Goal: Task Accomplishment & Management: Manage account settings

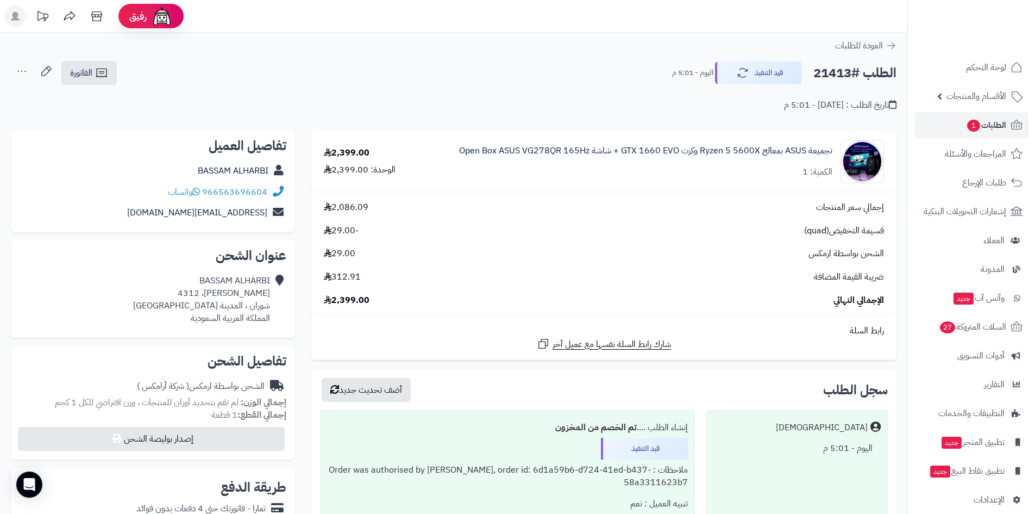
click at [953, 77] on link "لوحة التحكم" at bounding box center [972, 67] width 114 height 26
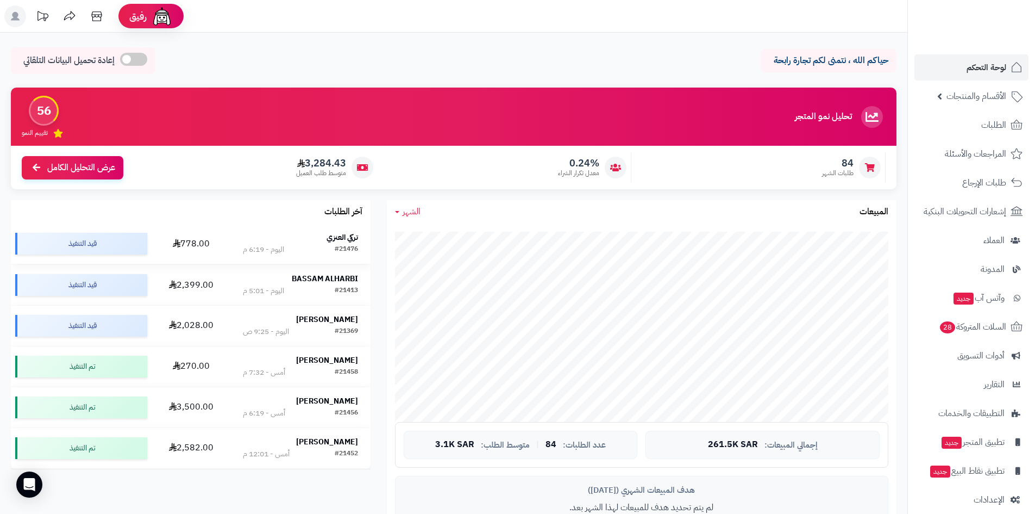
click at [337, 236] on strong "تركي العنزي" at bounding box center [343, 236] width 32 height 11
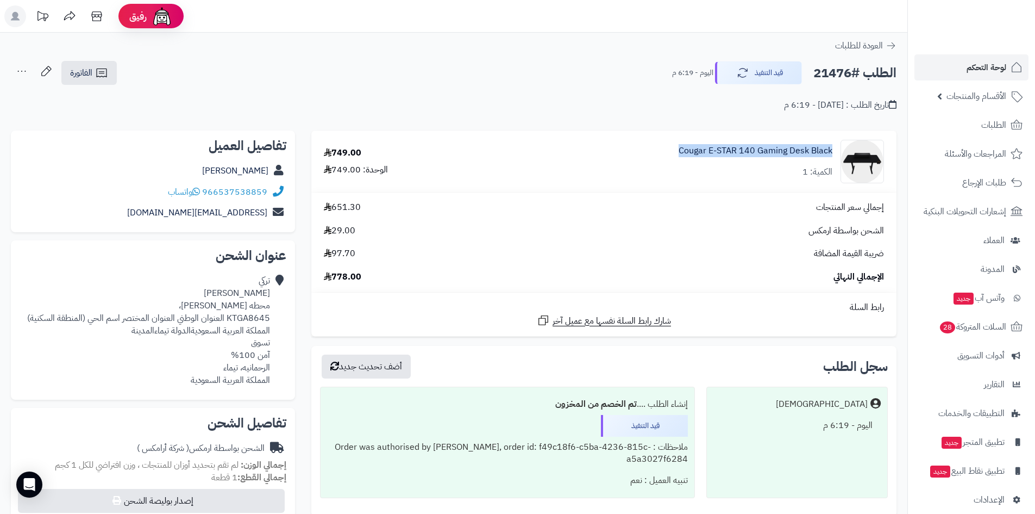
drag, startPoint x: 664, startPoint y: 151, endPoint x: 831, endPoint y: 157, distance: 167.5
click at [831, 157] on div "Cougar E-STAR 140 Gaming Desk Black الكمية: 1" at bounding box center [685, 161] width 413 height 43
copy link "Cougar E-STAR 140 Gaming Desk Black"
click at [988, 73] on span "لوحة التحكم" at bounding box center [987, 67] width 40 height 15
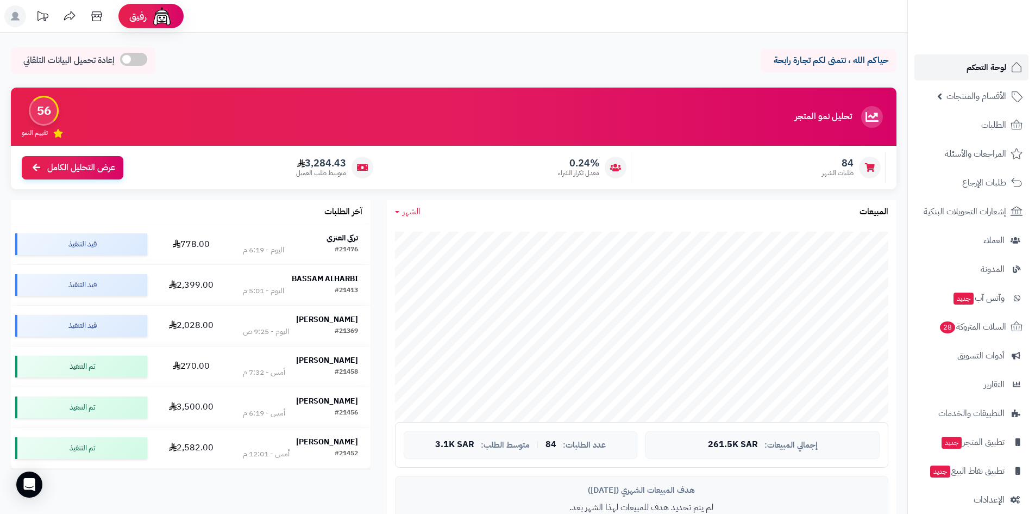
click at [962, 67] on link "لوحة التحكم" at bounding box center [972, 67] width 114 height 26
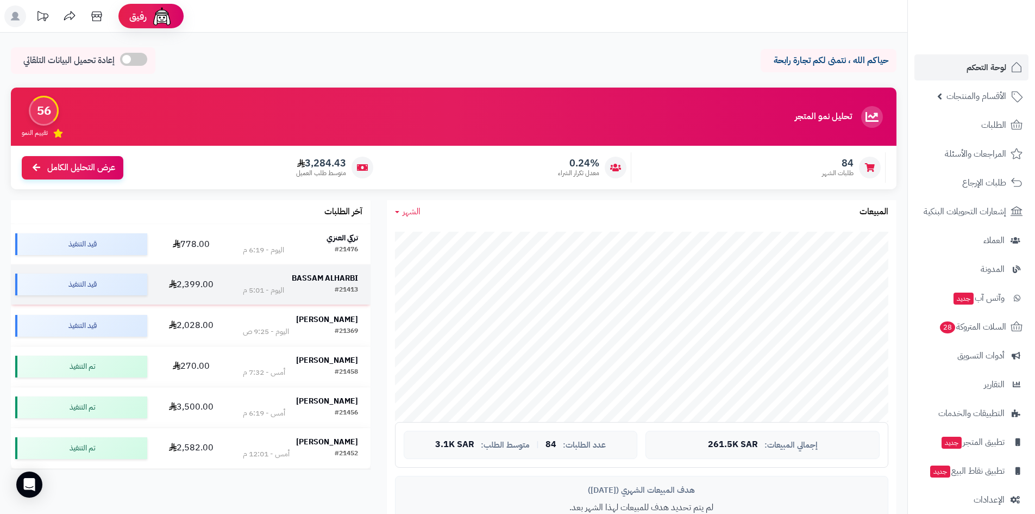
click at [323, 270] on td "BASSAM ALHARBI #21413 اليوم - 5:01 م" at bounding box center [300, 284] width 140 height 40
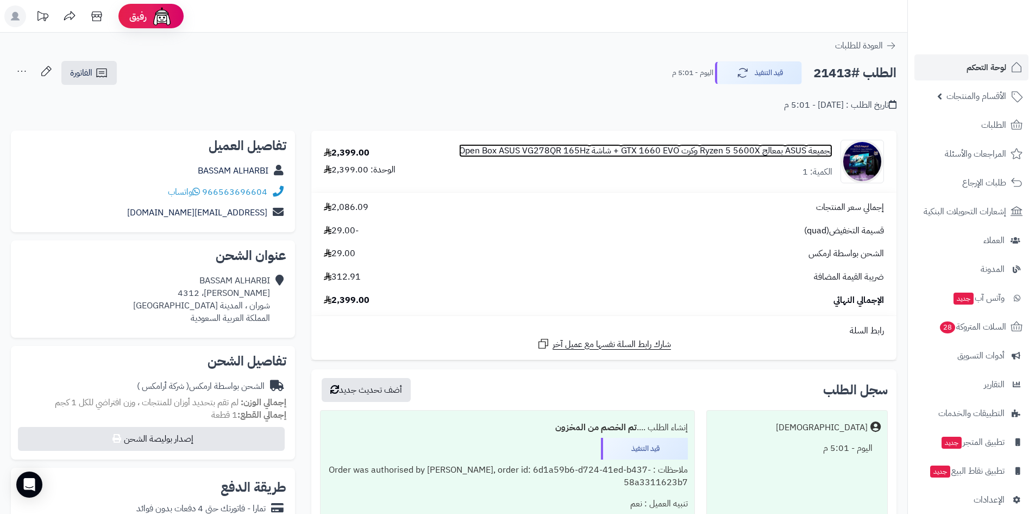
click at [635, 154] on link "تجميعة ASUS بمعالج Ryzen 5 5600X وكرت GTX 1660 EVO + شاشة Open Box ASUS VG278QR…" at bounding box center [645, 151] width 373 height 12
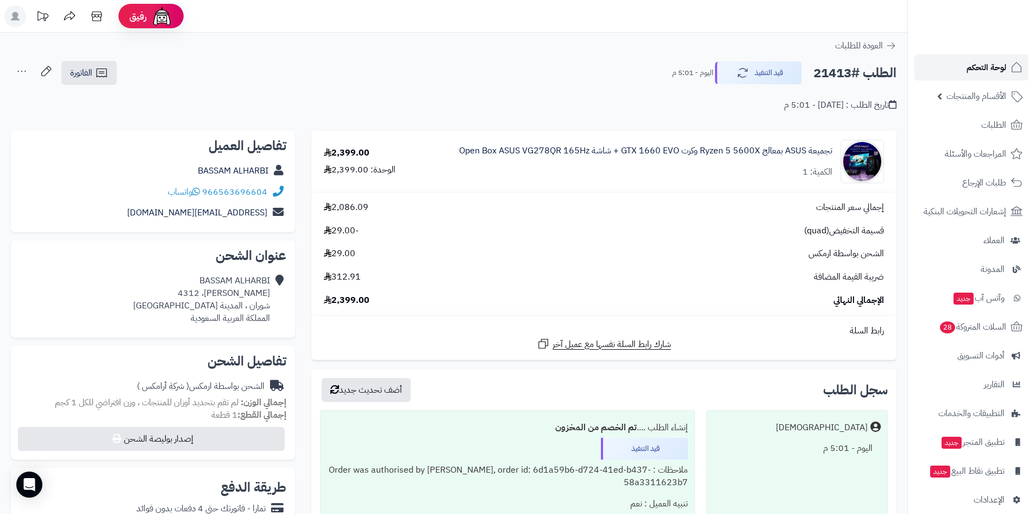
click at [967, 76] on link "لوحة التحكم" at bounding box center [972, 67] width 114 height 26
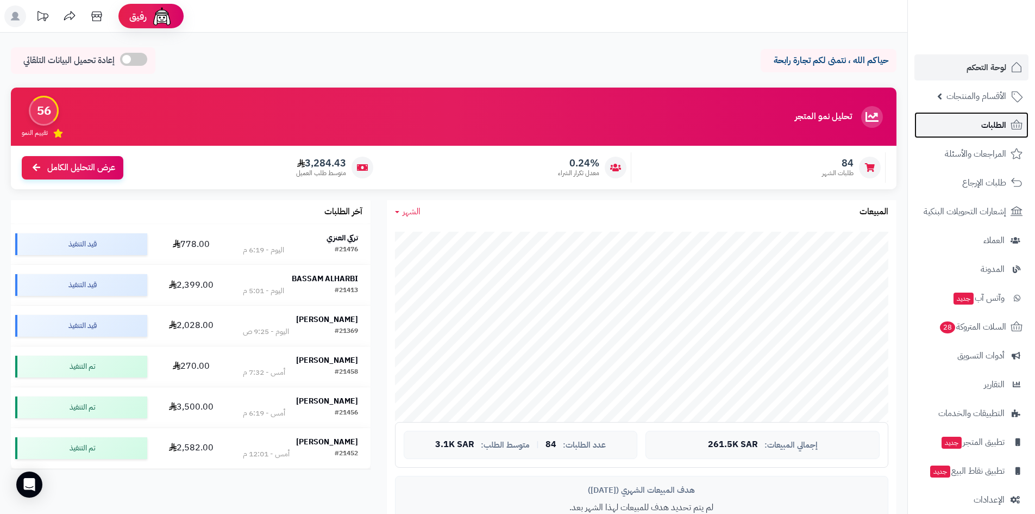
click at [975, 126] on link "الطلبات" at bounding box center [972, 125] width 114 height 26
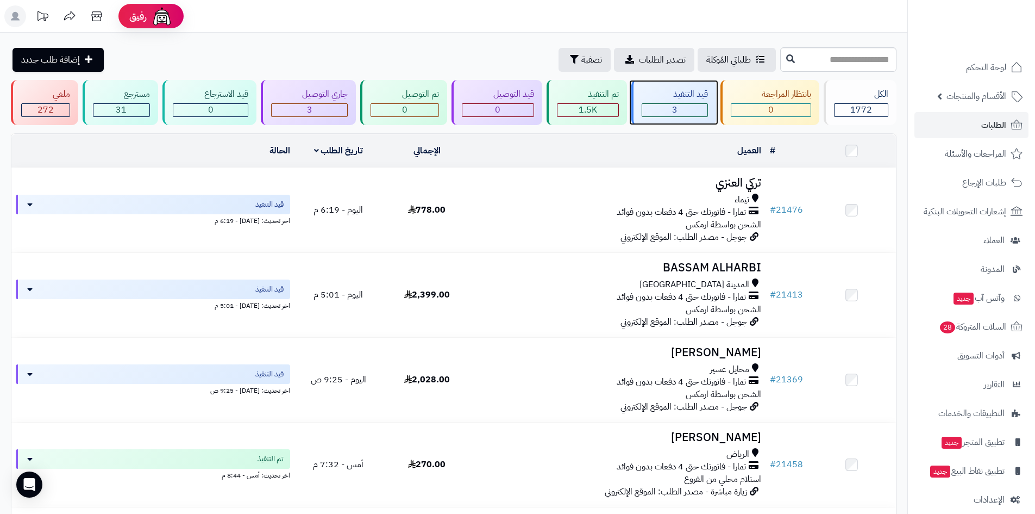
click at [665, 110] on div "3" at bounding box center [674, 110] width 65 height 12
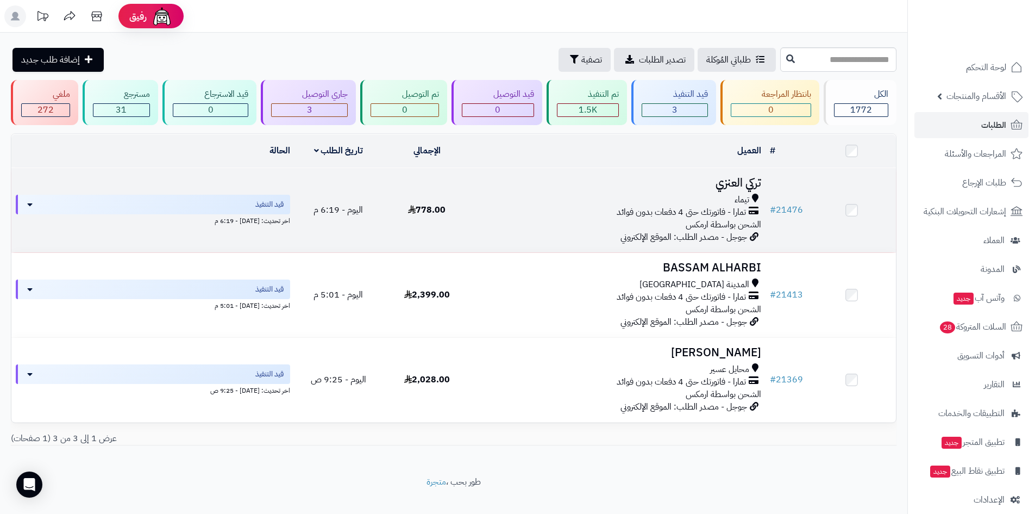
click at [748, 180] on h3 "تركي العنزي" at bounding box center [618, 183] width 286 height 12
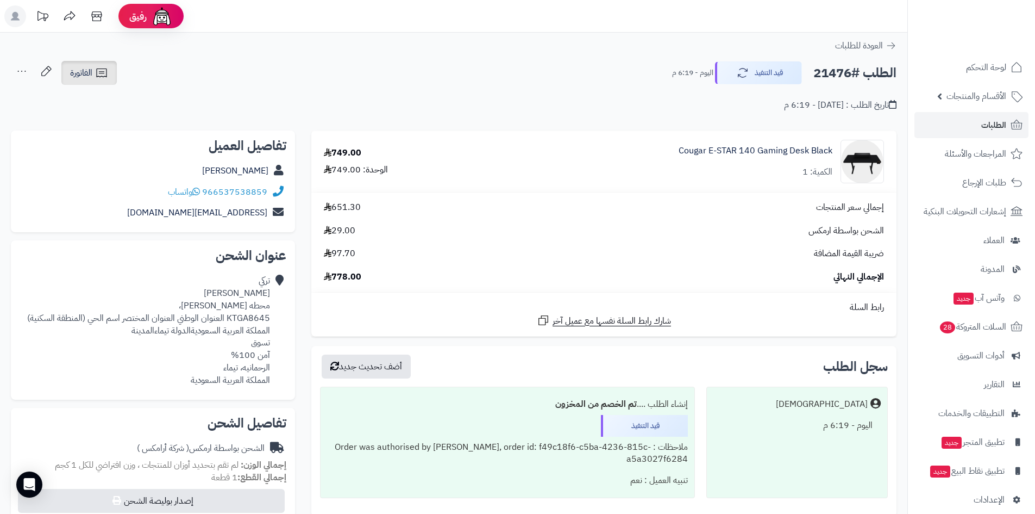
click at [108, 77] on icon at bounding box center [101, 72] width 13 height 13
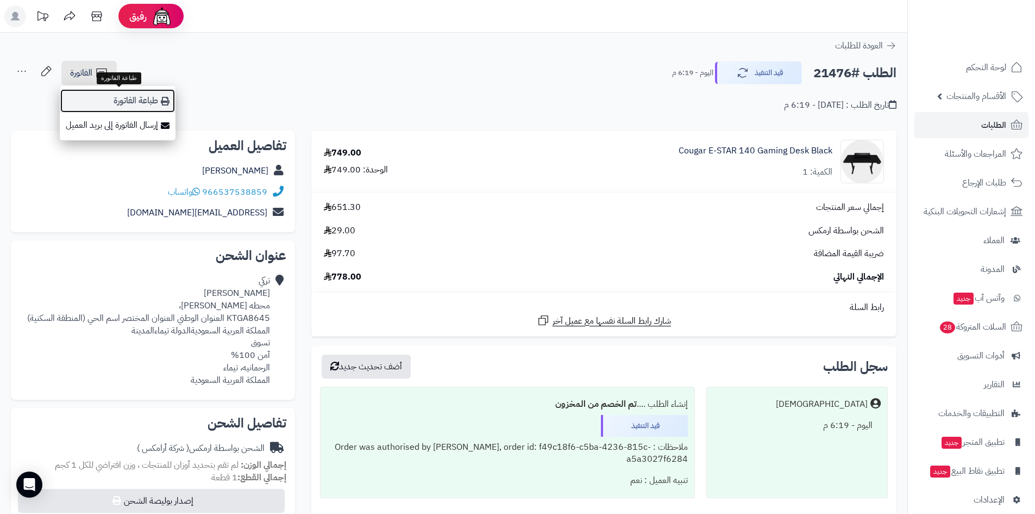
click at [111, 103] on link "طباعة الفاتورة" at bounding box center [118, 101] width 116 height 24
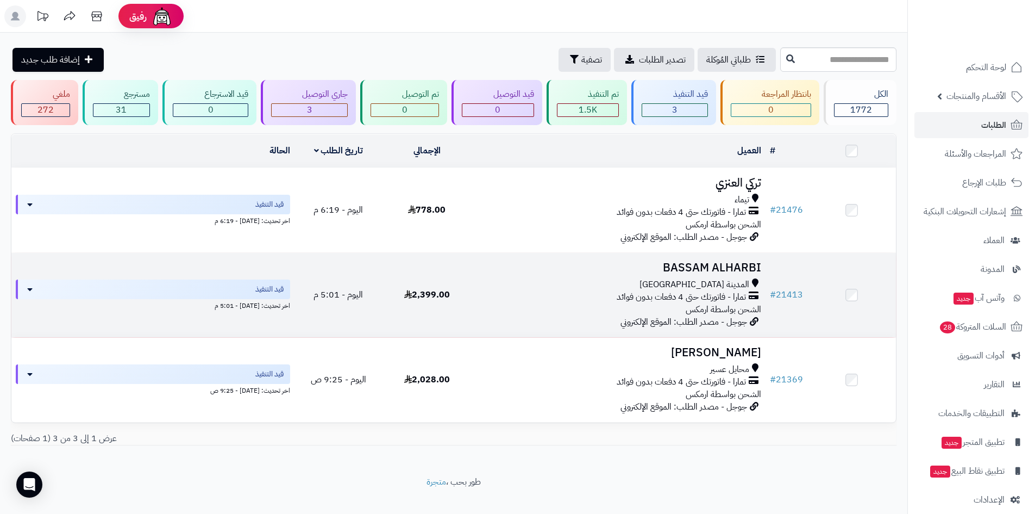
click at [713, 262] on h3 "BASSAM ALHARBI" at bounding box center [618, 267] width 286 height 12
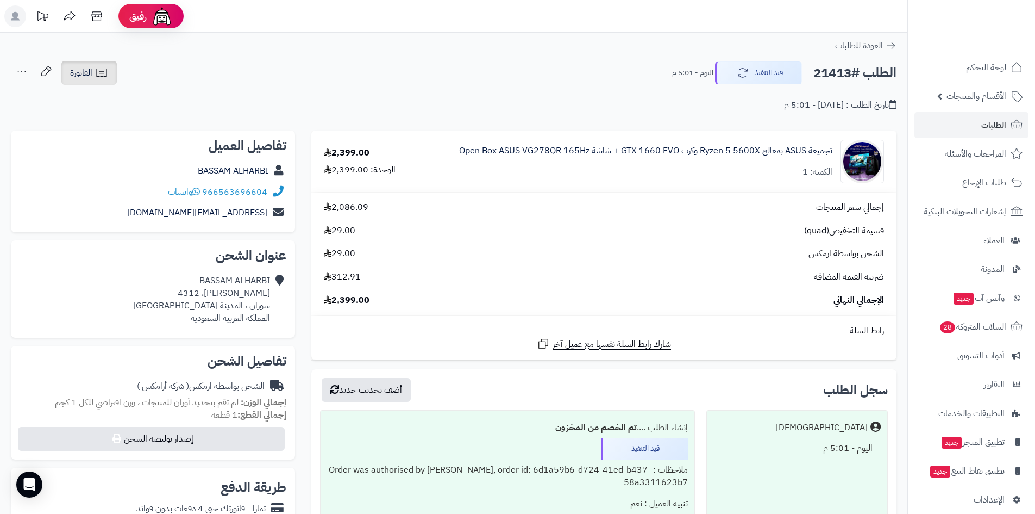
click at [100, 75] on icon at bounding box center [101, 72] width 13 height 13
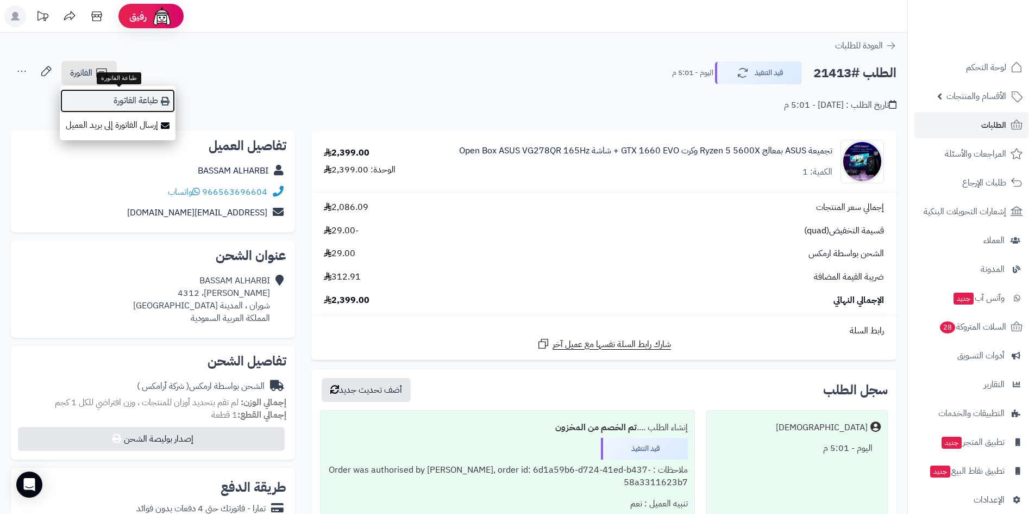
click at [110, 102] on link "طباعة الفاتورة" at bounding box center [118, 101] width 116 height 24
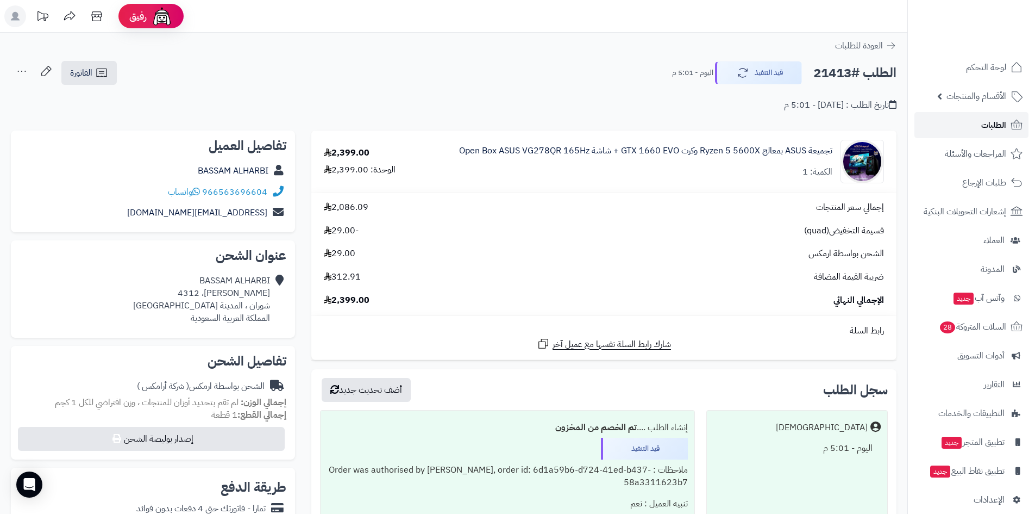
click at [966, 124] on link "الطلبات" at bounding box center [972, 125] width 114 height 26
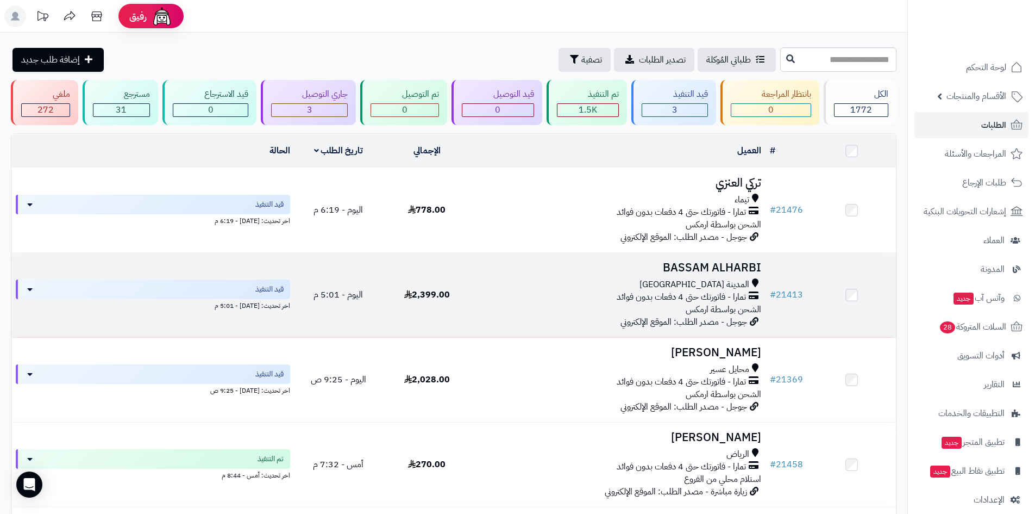
click at [700, 264] on h3 "BASSAM ALHARBI" at bounding box center [618, 267] width 286 height 12
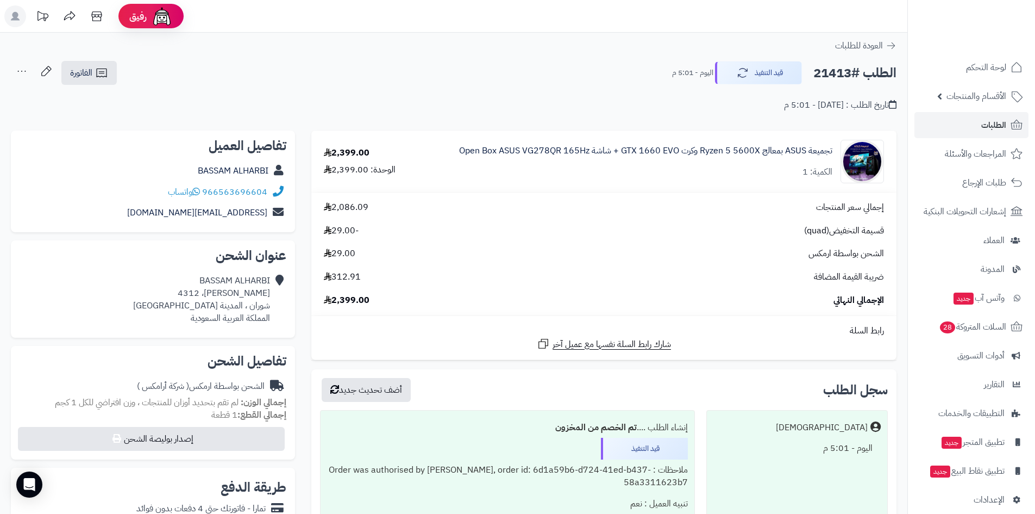
click at [28, 327] on div "BASSAM ALHARBI صلاح الدين الايوبي، 4312 شوران ، المدينة المنورة المملكة العربية…" at bounding box center [153, 299] width 267 height 58
drag, startPoint x: 127, startPoint y: 210, endPoint x: 280, endPoint y: 167, distance: 159.1
click at [280, 167] on div "تفاصيل العميل BASSAM ALHARBI 966563696604 واتساب alharby2005alharby@gmail.com" at bounding box center [153, 181] width 284 height 102
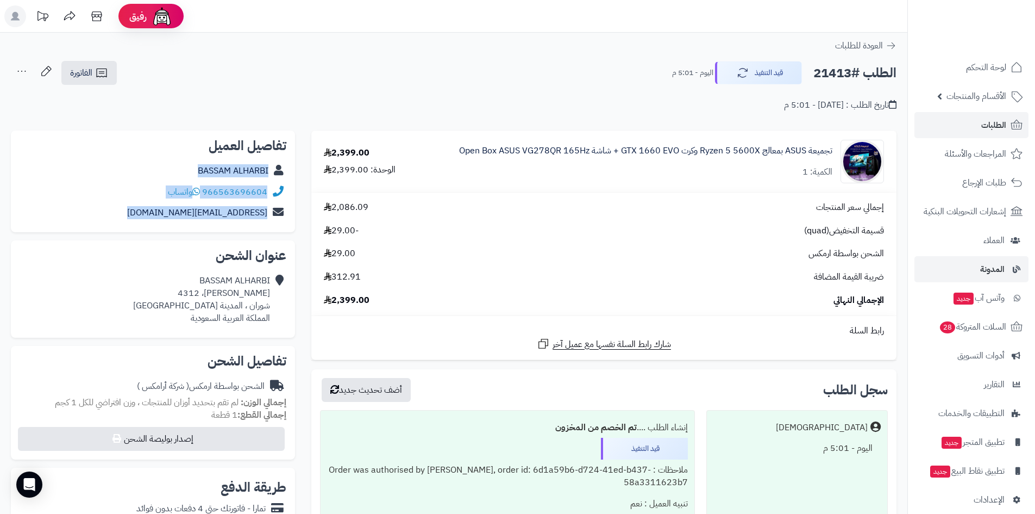
copy div "BASSAM ALHARBI 966563696604 واتساب alharby2005alharby@gmail.com"
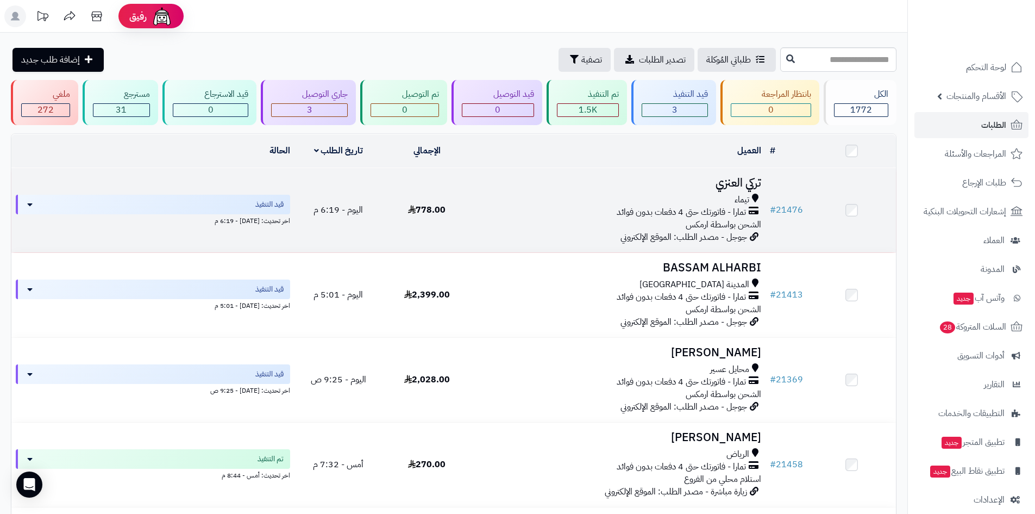
click at [719, 189] on h3 "تركي العنزي" at bounding box center [618, 183] width 286 height 12
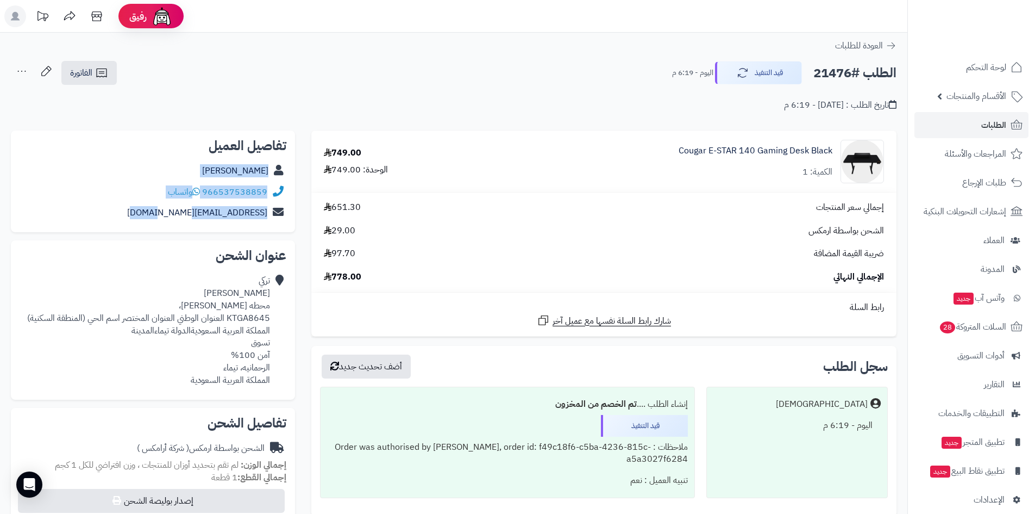
drag, startPoint x: 170, startPoint y: 210, endPoint x: 279, endPoint y: 167, distance: 117.2
click at [279, 167] on div "تفاصيل العميل [PERSON_NAME] 966537538859 واتساب [EMAIL_ADDRESS][DOMAIN_NAME]" at bounding box center [153, 181] width 284 height 102
copy div "[PERSON_NAME] 966537538859 واتساب [EMAIL_ADDRESS][DOMAIN_NAME]"
click at [104, 67] on icon at bounding box center [101, 72] width 13 height 13
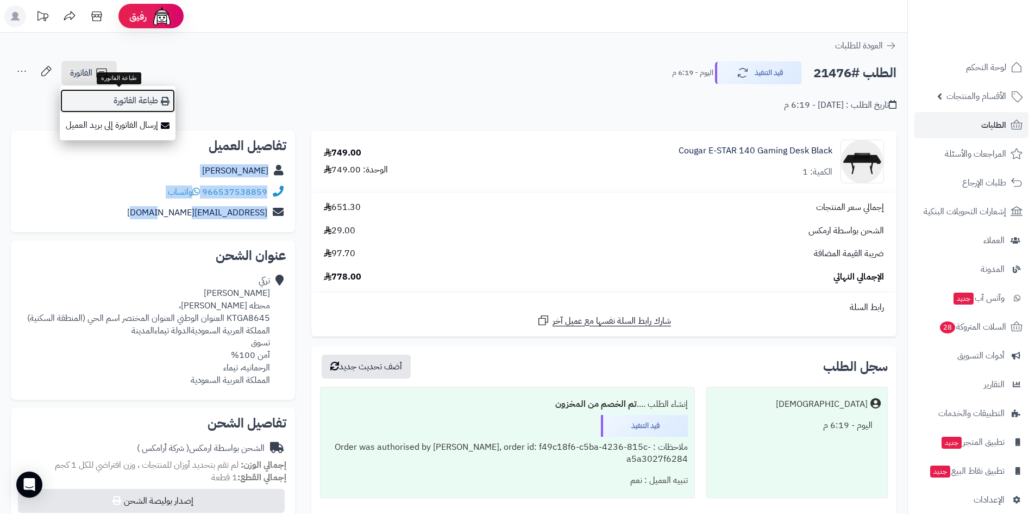
click at [102, 89] on link "طباعة الفاتورة" at bounding box center [118, 101] width 116 height 24
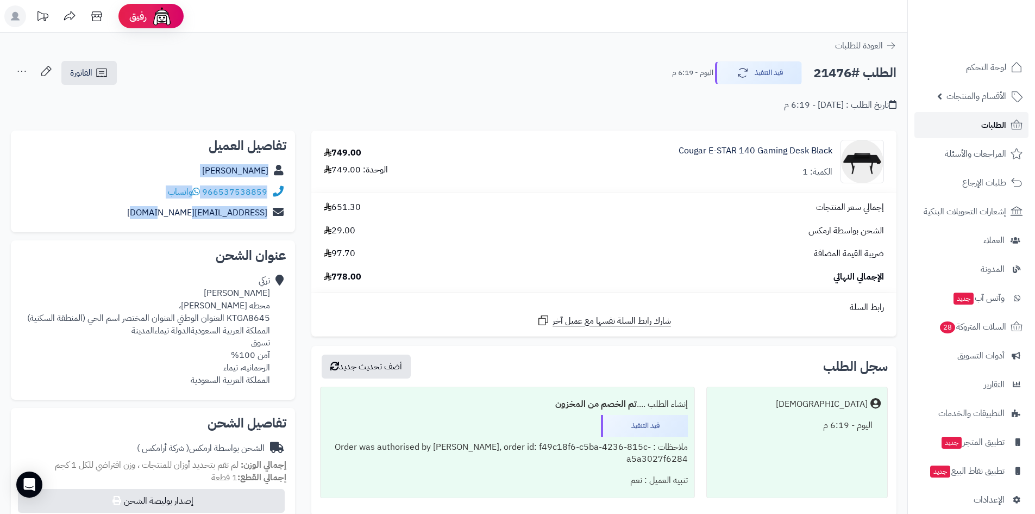
click at [965, 120] on link "الطلبات" at bounding box center [972, 125] width 114 height 26
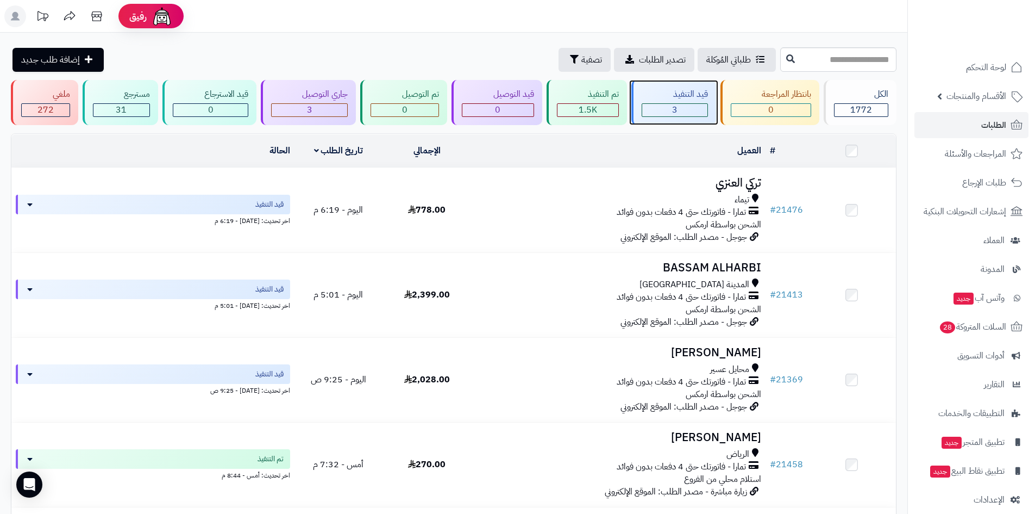
click at [677, 113] on span "3" at bounding box center [674, 109] width 5 height 13
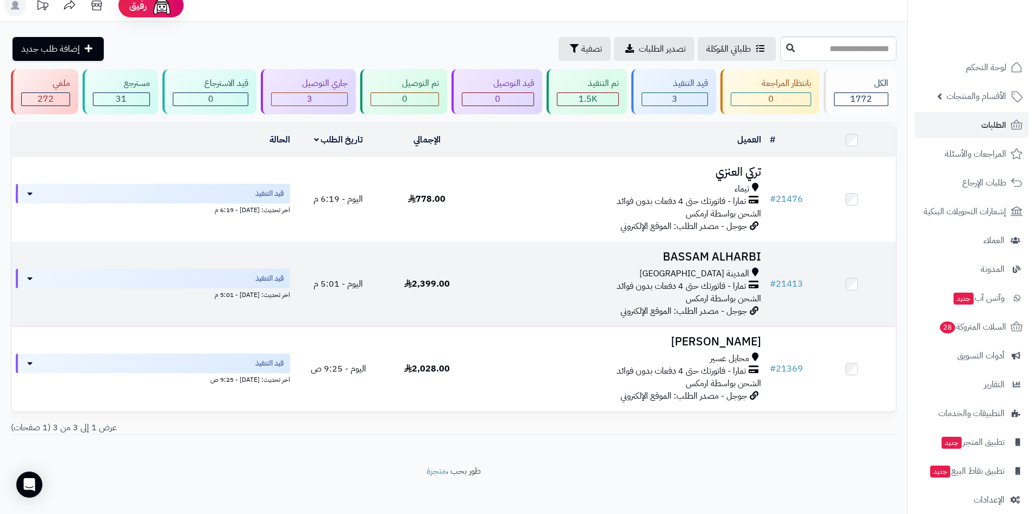
scroll to position [14, 0]
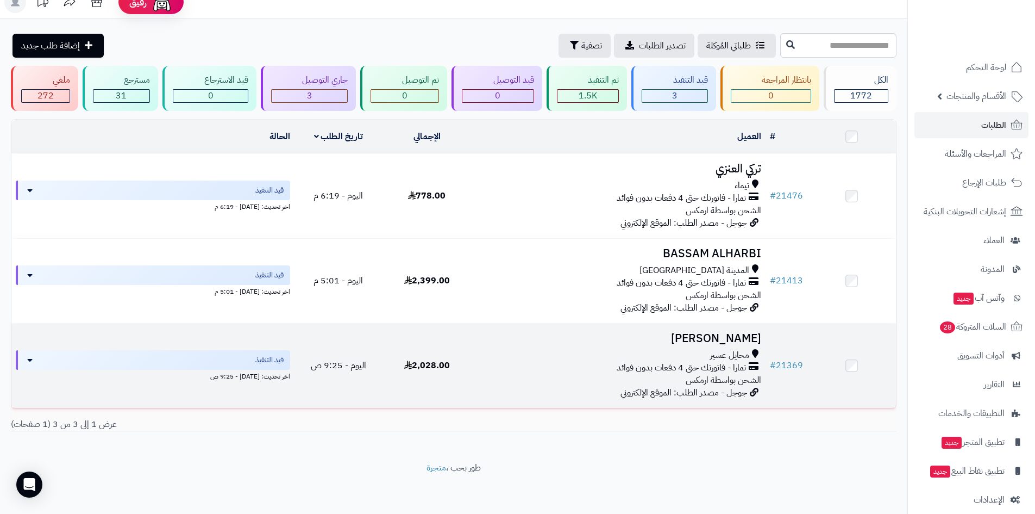
click at [733, 334] on h3 "[PERSON_NAME]" at bounding box center [618, 338] width 286 height 12
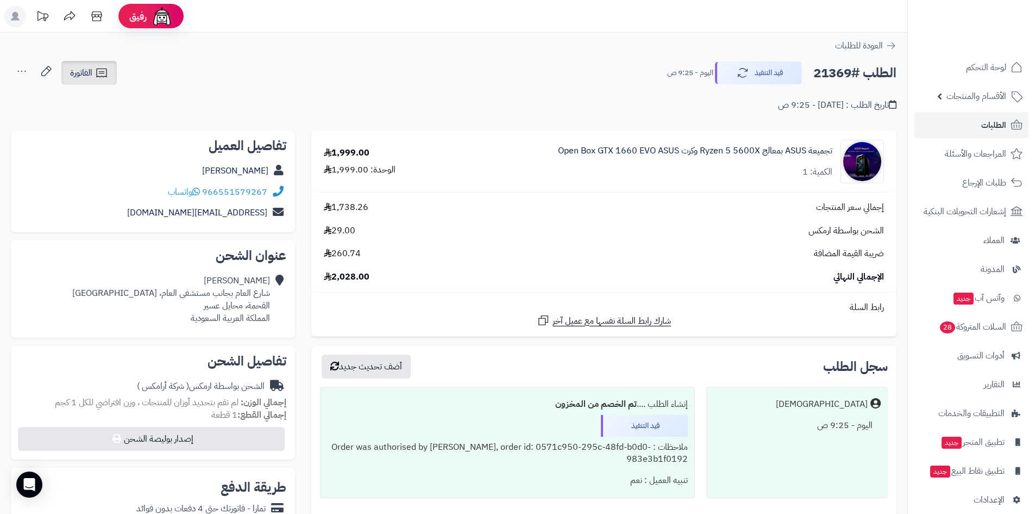
click at [109, 83] on link "الفاتورة" at bounding box center [88, 73] width 55 height 24
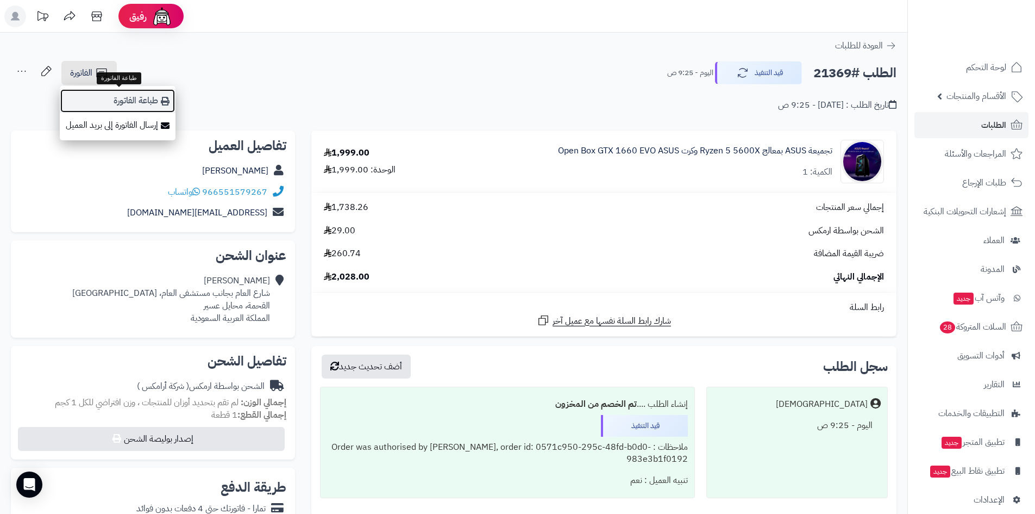
click at [118, 112] on link "طباعة الفاتورة" at bounding box center [118, 101] width 116 height 24
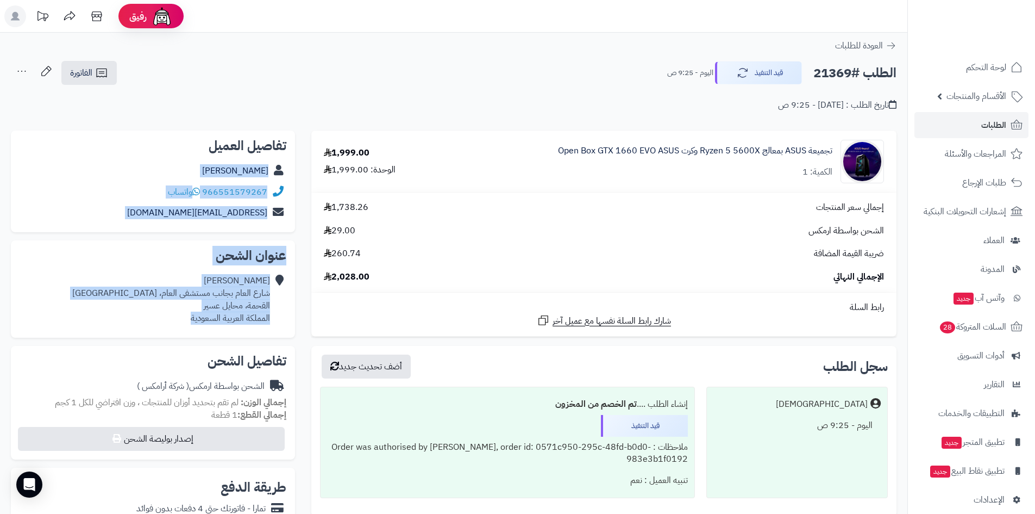
drag, startPoint x: 174, startPoint y: 218, endPoint x: 270, endPoint y: 164, distance: 110.3
click at [270, 164] on div "**********" at bounding box center [153, 446] width 301 height 633
copy div "خالد عسيري 966551579267 واتساب khaldaat720@gmail.com عنوان الشحن خالد عسيري شار…"
click at [958, 62] on link "لوحة التحكم" at bounding box center [972, 67] width 114 height 26
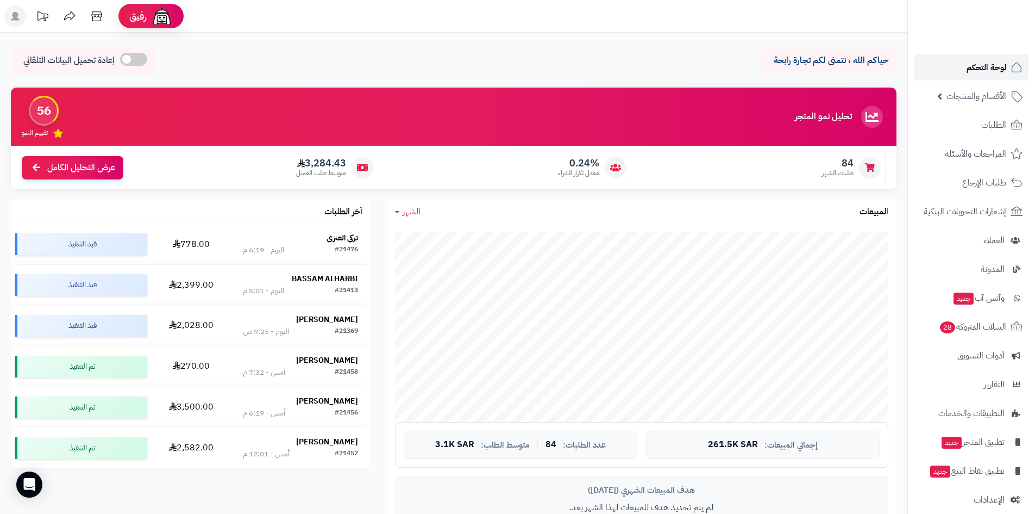
click at [981, 67] on span "لوحة التحكم" at bounding box center [987, 67] width 40 height 15
click at [969, 70] on span "لوحة التحكم" at bounding box center [987, 67] width 40 height 15
click at [954, 68] on link "لوحة التحكم" at bounding box center [972, 67] width 114 height 26
click at [982, 116] on link "الطلبات" at bounding box center [972, 125] width 114 height 26
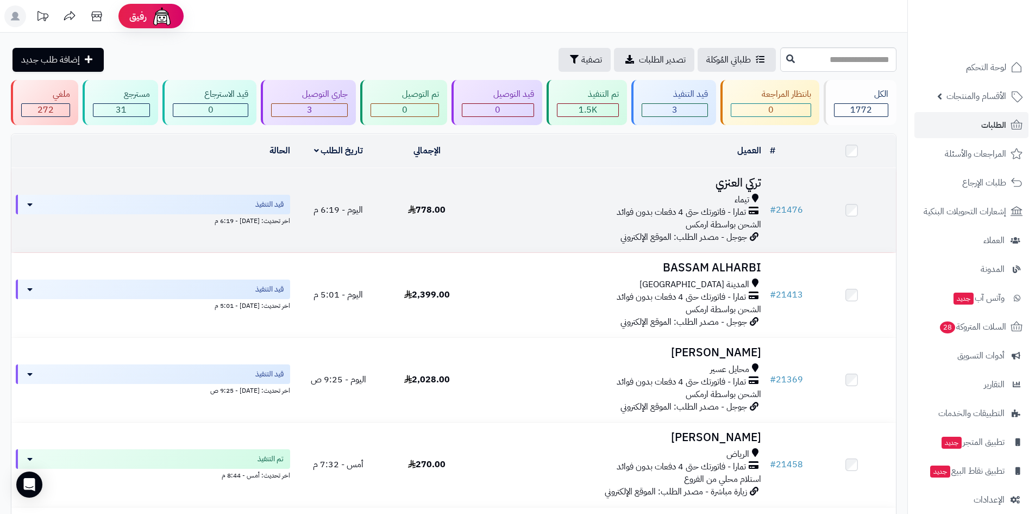
click at [751, 180] on h3 "تركي العنزي" at bounding box center [618, 183] width 286 height 12
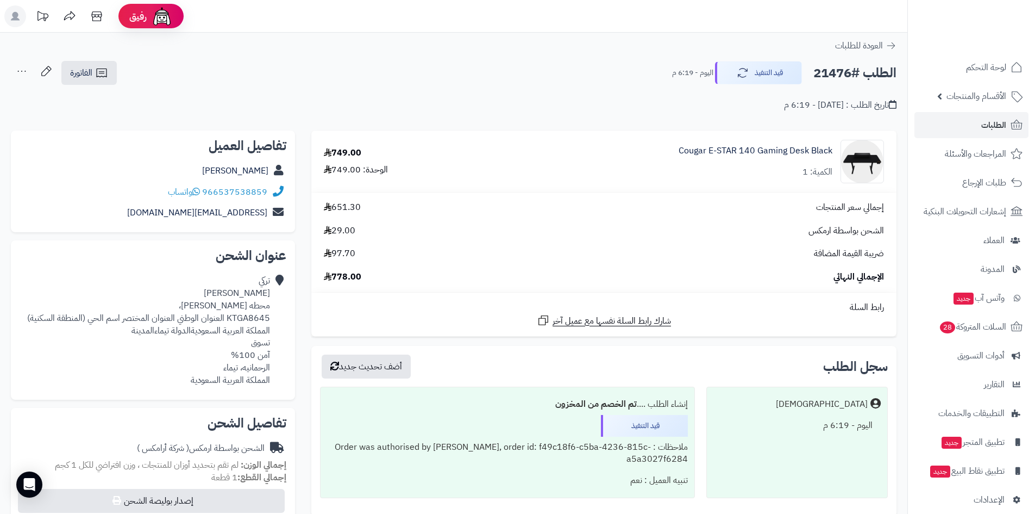
drag, startPoint x: 159, startPoint y: 191, endPoint x: 278, endPoint y: 176, distance: 119.9
click at [278, 176] on div "تفاصيل العميل [PERSON_NAME] 966537538859 واتساب [EMAIL_ADDRESS][DOMAIN_NAME]" at bounding box center [153, 181] width 284 height 102
copy div "[PERSON_NAME] 966537538859 واتساب"
click at [974, 68] on span "لوحة التحكم" at bounding box center [987, 67] width 40 height 15
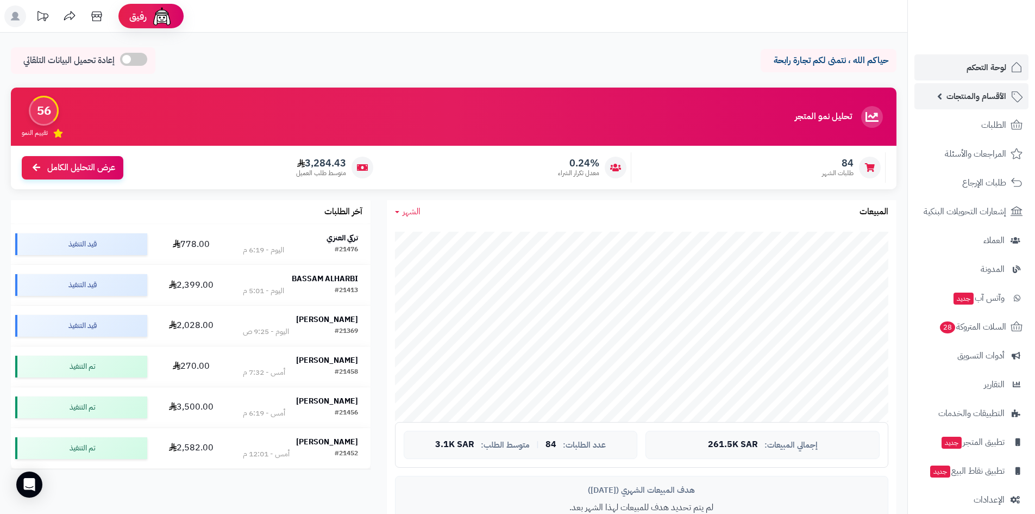
click at [973, 97] on span "الأقسام والمنتجات" at bounding box center [977, 96] width 60 height 15
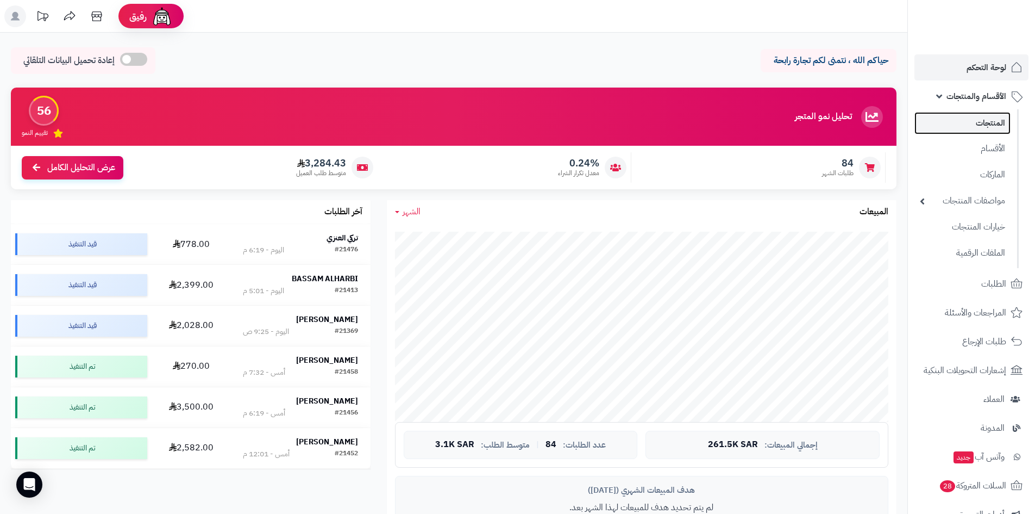
click at [981, 118] on link "المنتجات" at bounding box center [963, 123] width 96 height 22
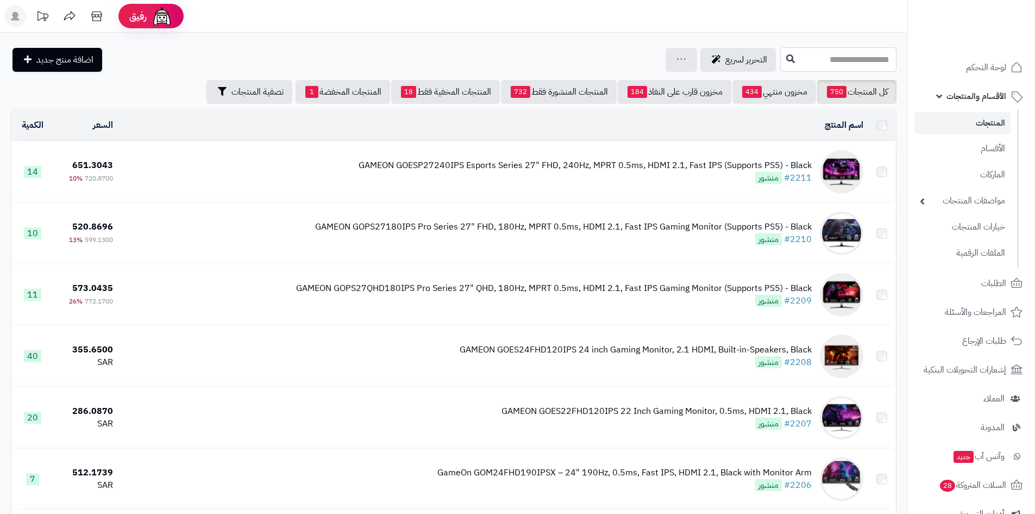
click at [819, 66] on input "text" at bounding box center [838, 59] width 116 height 24
paste input "**********"
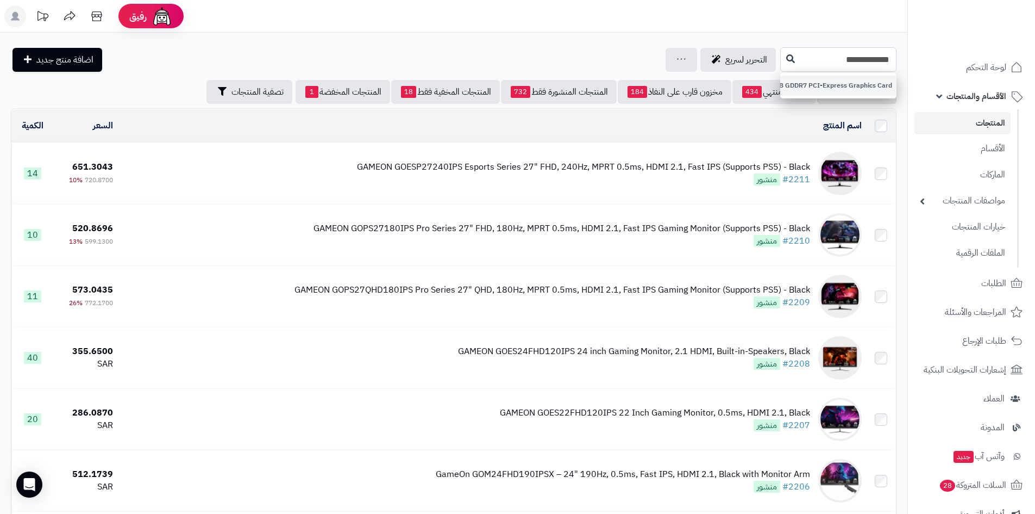
type input "**********"
click at [813, 82] on link "Zotac GeForce RTX 5080 Solid OC White 16GB GDDR7 PCI-Express Graphics Card" at bounding box center [838, 86] width 116 height 20
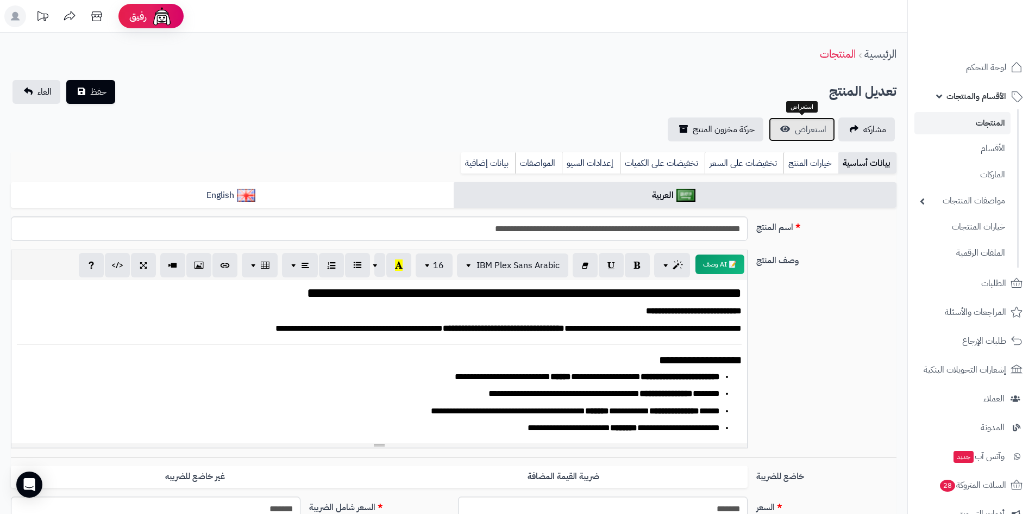
click at [785, 128] on link "استعراض" at bounding box center [802, 129] width 66 height 24
click at [944, 59] on link "لوحة التحكم" at bounding box center [972, 67] width 114 height 26
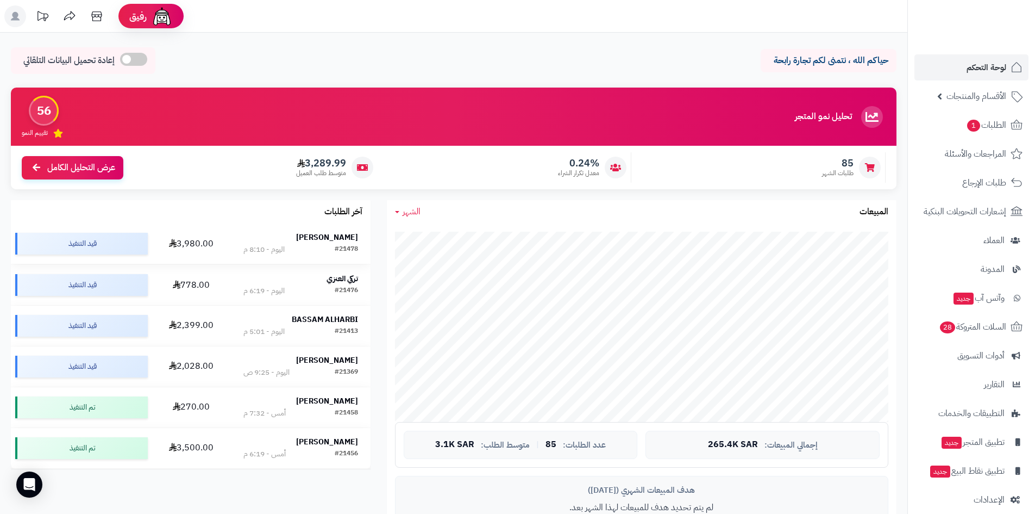
click at [310, 232] on strong "[PERSON_NAME]" at bounding box center [327, 236] width 62 height 11
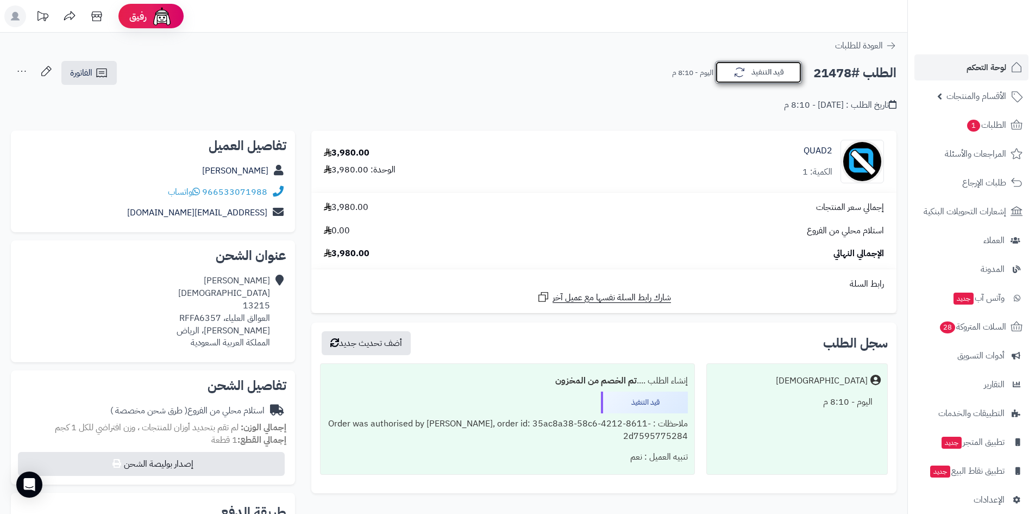
click at [760, 78] on button "قيد التنفيذ" at bounding box center [758, 72] width 87 height 23
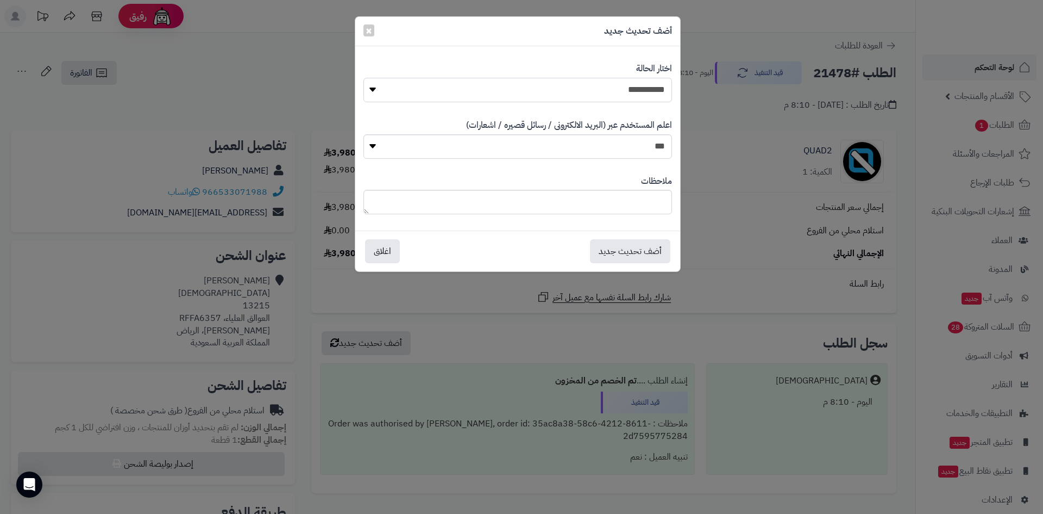
click at [630, 90] on select "**********" at bounding box center [518, 90] width 309 height 24
select select "*"
click at [364, 78] on select "**********" at bounding box center [518, 90] width 309 height 24
click at [619, 251] on button "أضف تحديث جديد" at bounding box center [630, 251] width 80 height 24
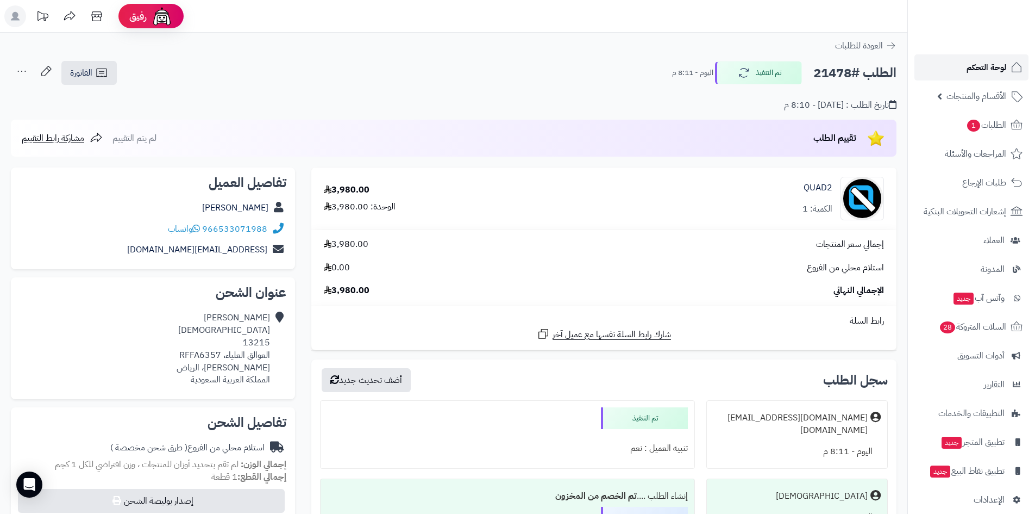
click at [947, 68] on link "لوحة التحكم" at bounding box center [972, 67] width 114 height 26
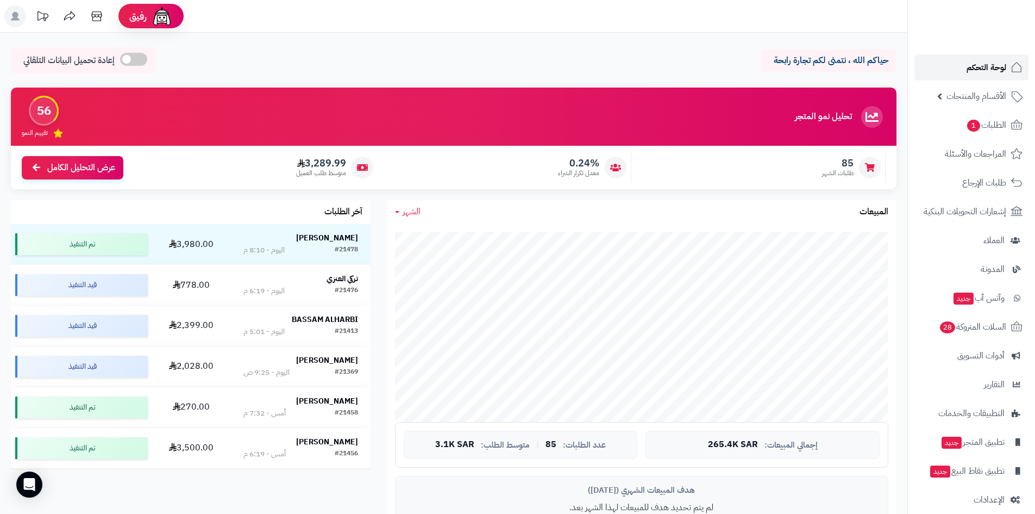
click at [979, 72] on span "لوحة التحكم" at bounding box center [987, 67] width 40 height 15
click at [996, 79] on link "لوحة التحكم" at bounding box center [972, 67] width 114 height 26
click at [959, 64] on link "لوحة التحكم" at bounding box center [972, 67] width 114 height 26
